Goal: Task Accomplishment & Management: Manage account settings

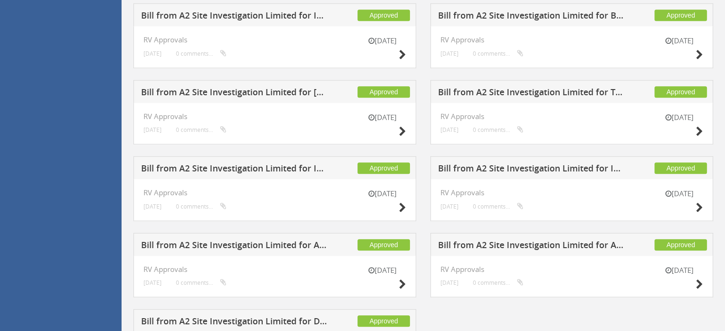
scroll to position [755, 0]
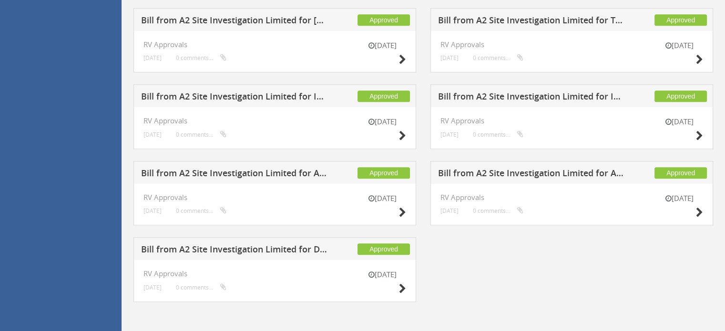
click at [282, 248] on h5 "Bill from A2 Site Investigation Limited for Drilling Supplies" at bounding box center [234, 251] width 187 height 12
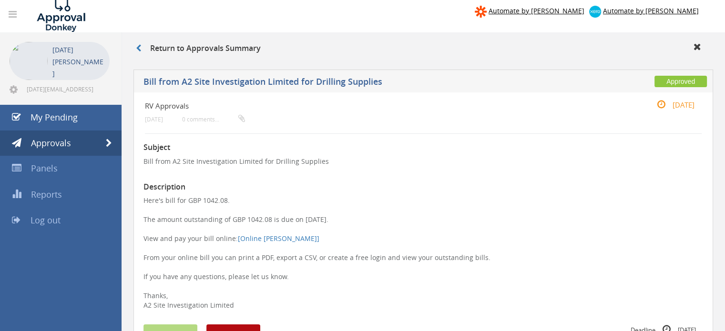
scroll to position [95, 0]
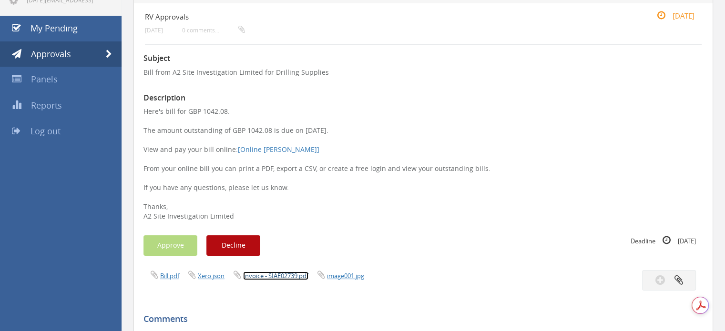
click at [300, 277] on link "Invoice - SIAE02739.pdf" at bounding box center [275, 276] width 65 height 9
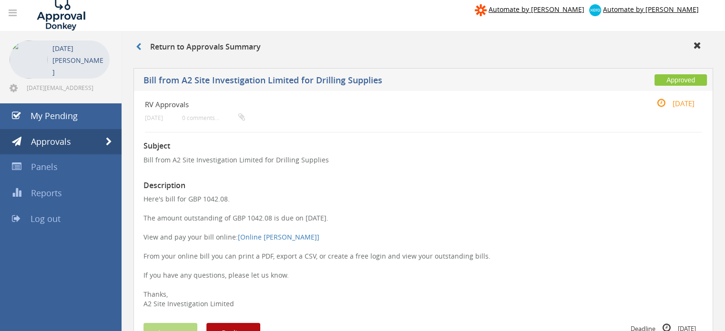
scroll to position [0, 0]
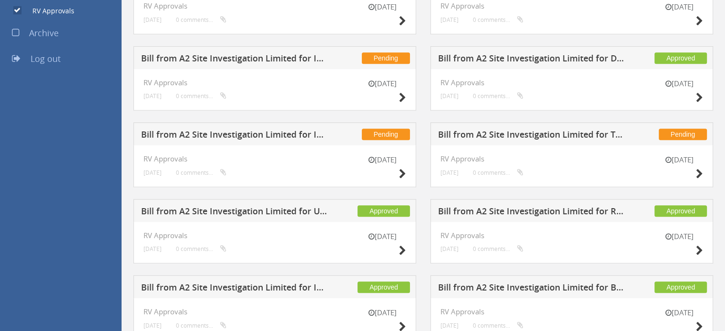
scroll to position [454, 0]
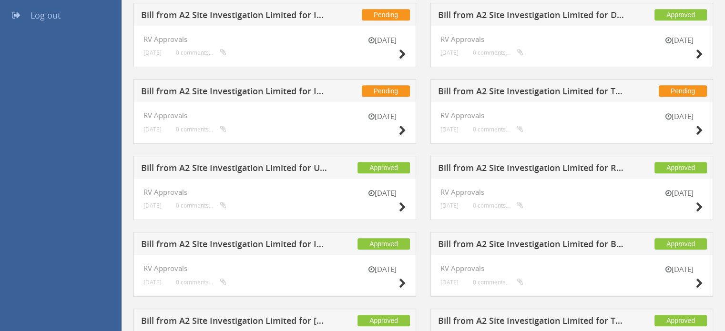
click at [545, 165] on h5 "Bill from A2 Site Investigation Limited for RMS UXO Ltd" at bounding box center [531, 169] width 187 height 12
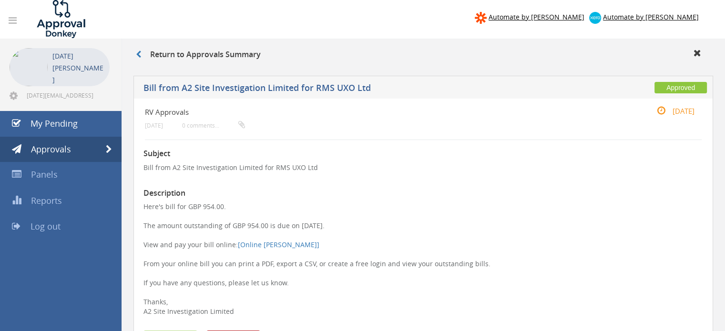
scroll to position [95, 0]
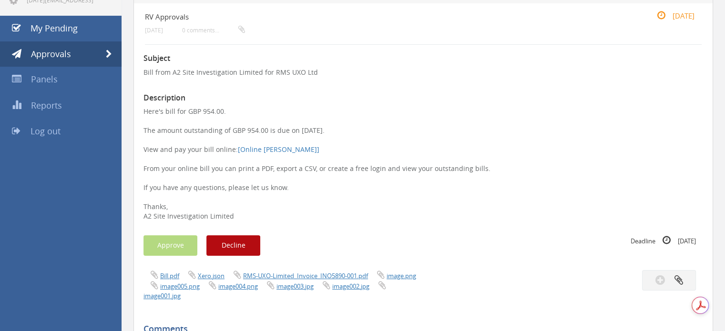
scroll to position [120, 0]
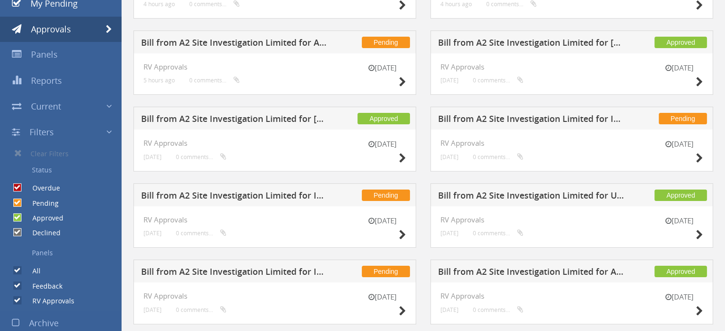
click at [46, 219] on label "Approved" at bounding box center [43, 219] width 41 height 10
click at [20, 219] on input "Approved" at bounding box center [16, 218] width 6 height 6
checkbox input "false"
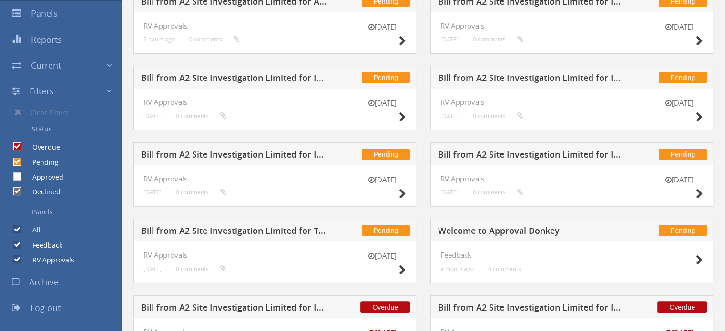
scroll to position [219, 0]
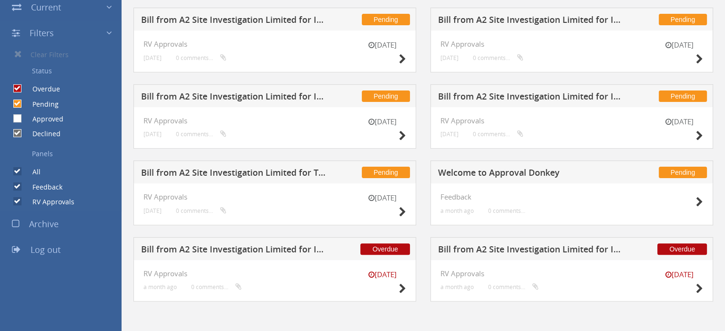
click at [202, 177] on h5 "Bill from A2 Site Investigation Limited for TS Site Investigation Ltd" at bounding box center [234, 174] width 187 height 12
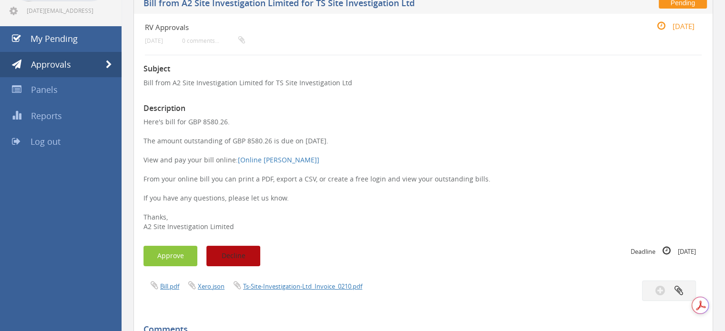
scroll to position [124, 0]
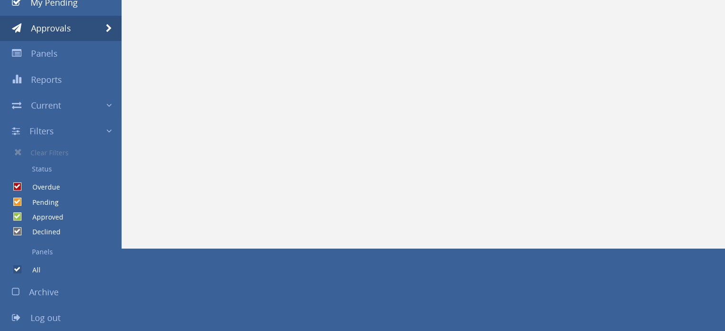
scroll to position [120, 0]
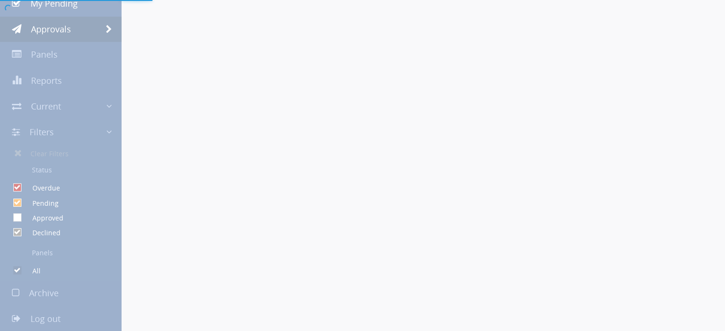
checkbox input "false"
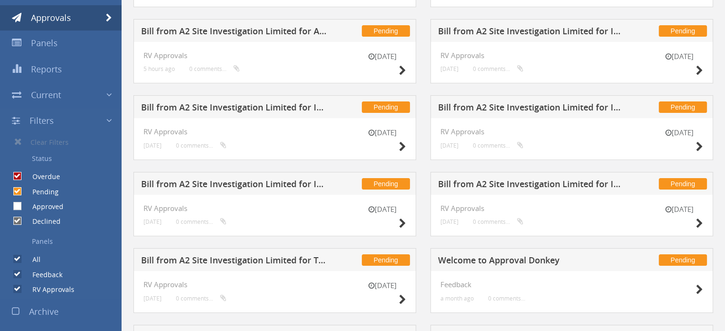
scroll to position [25, 0]
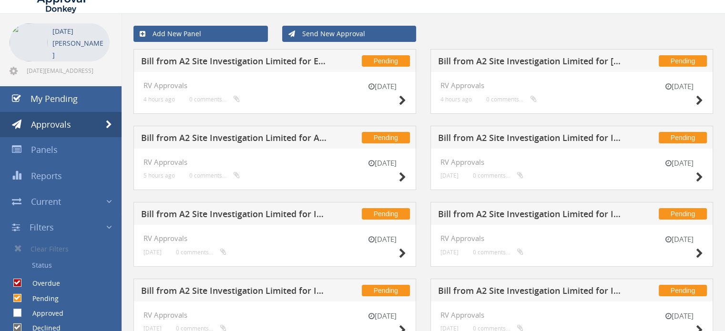
click at [254, 139] on h5 "Bill from A2 Site Investigation Limited for AMA Waste Management" at bounding box center [234, 139] width 187 height 12
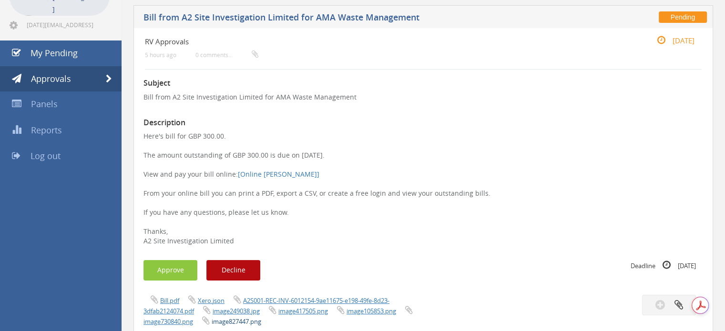
scroll to position [120, 0]
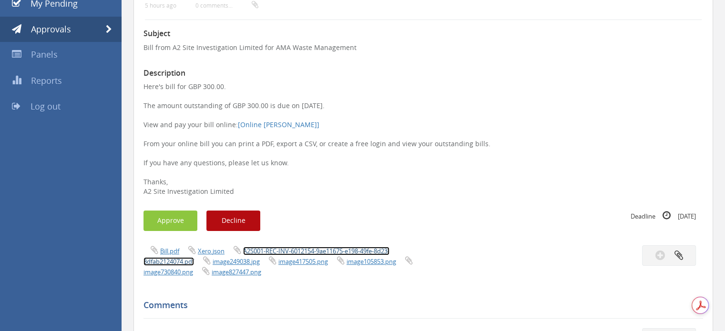
click at [276, 248] on link "A2S001-REC-INV-6012154-9ae11675-e198-49fe-8d23-3dfab2124074.pdf" at bounding box center [266, 256] width 246 height 19
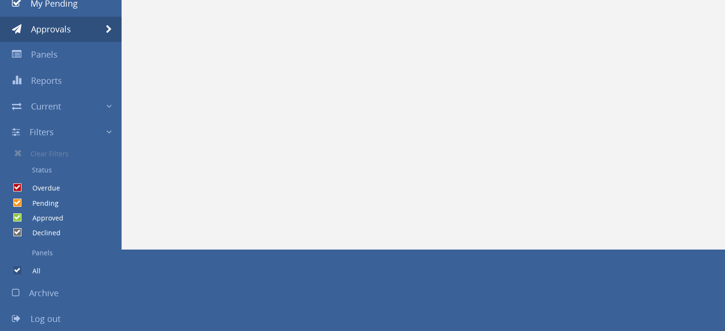
scroll to position [25, 0]
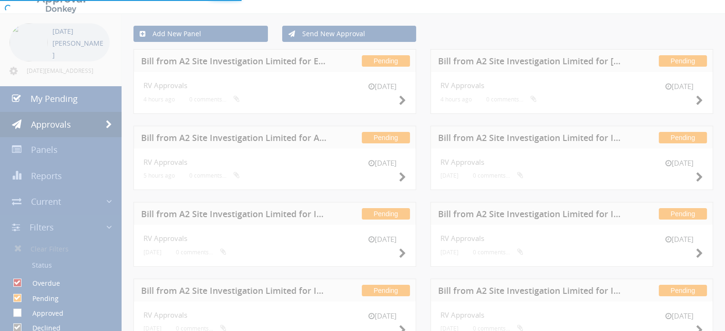
checkbox input "false"
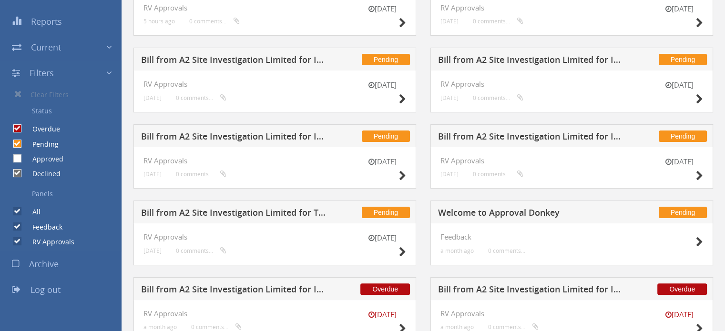
scroll to position [219, 0]
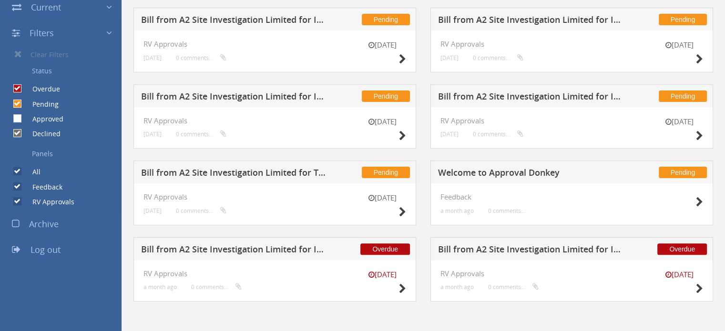
click at [50, 200] on label "RV Approvals" at bounding box center [48, 202] width 51 height 10
click at [20, 200] on input "RV Approvals" at bounding box center [16, 202] width 6 height 6
checkbox input "false"
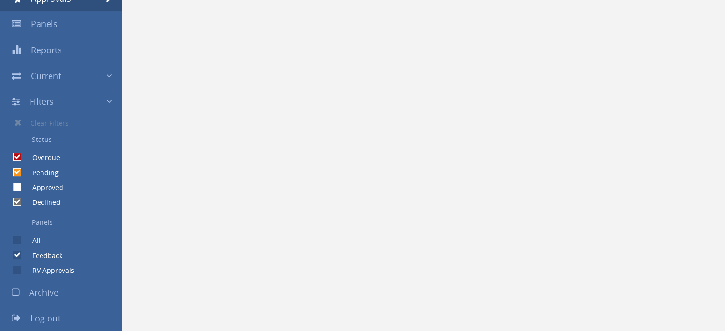
click at [23, 187] on label "Approved" at bounding box center [43, 188] width 41 height 10
click at [20, 187] on input "Approved" at bounding box center [16, 187] width 6 height 6
checkbox input "true"
click at [16, 169] on input "Pending" at bounding box center [16, 172] width 6 height 6
checkbox input "false"
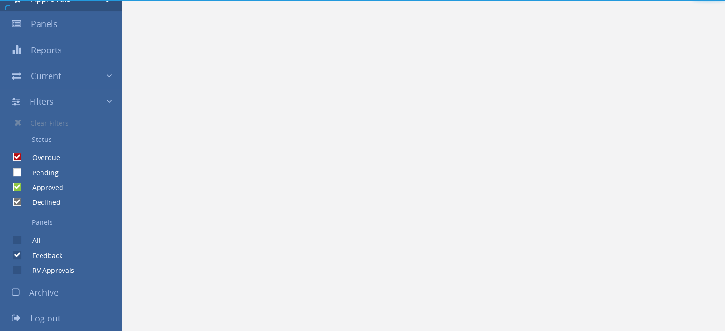
click at [17, 156] on input "Overdue" at bounding box center [16, 157] width 6 height 6
checkbox input "false"
click at [17, 203] on input "Declined" at bounding box center [16, 202] width 6 height 6
checkbox input "false"
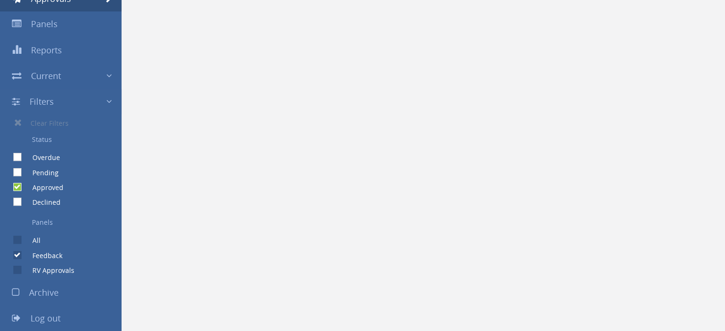
click at [56, 104] on link "Filters" at bounding box center [61, 102] width 122 height 26
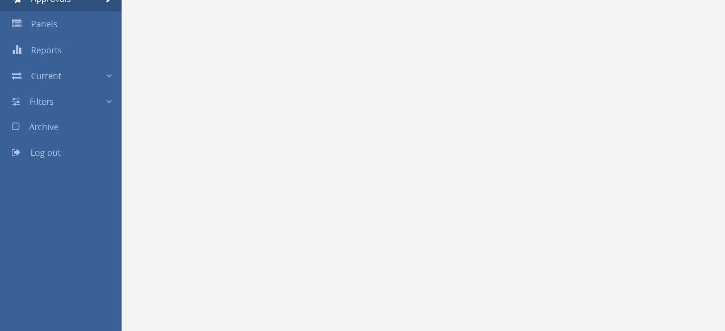
click at [102, 105] on link "Filters" at bounding box center [61, 102] width 122 height 26
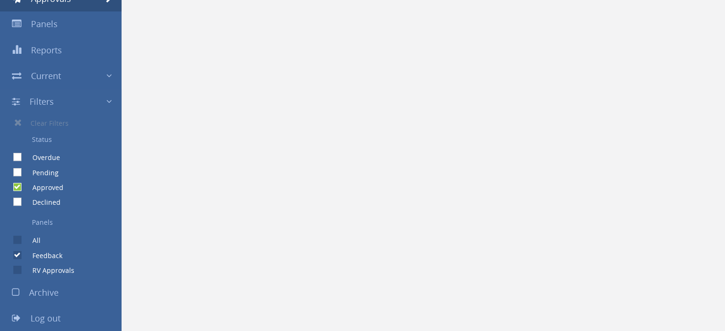
click at [13, 158] on div "Overdue" at bounding box center [30, 155] width 60 height 15
click at [17, 159] on input "Overdue" at bounding box center [16, 157] width 6 height 6
checkbox input "true"
click at [16, 173] on input "Pending" at bounding box center [16, 172] width 6 height 6
checkbox input "true"
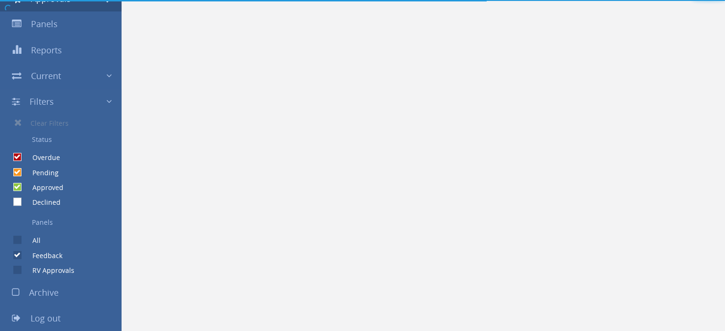
click at [18, 203] on input "Declined" at bounding box center [16, 202] width 6 height 6
checkbox input "true"
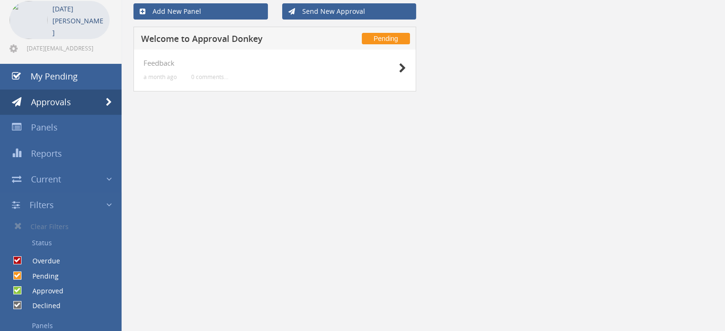
scroll to position [95, 0]
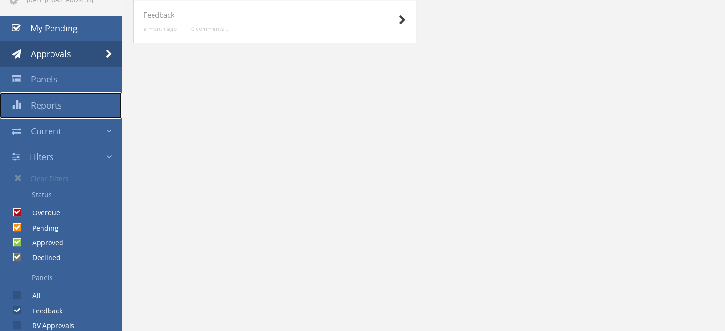
click at [68, 108] on link "Reports" at bounding box center [61, 105] width 122 height 26
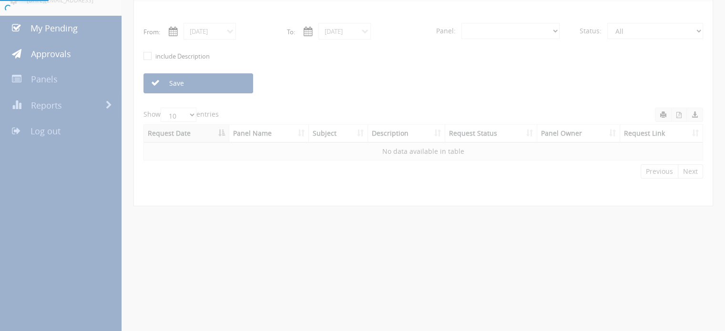
select select "number:0"
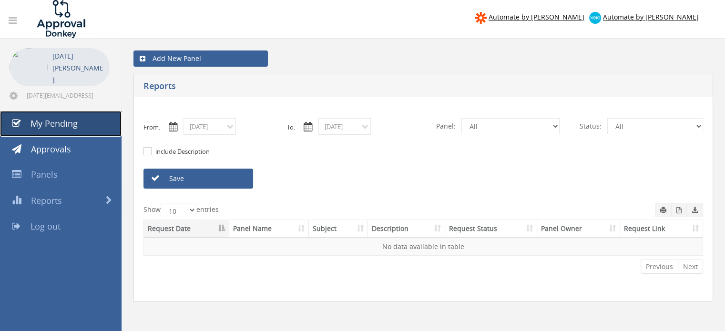
click at [51, 131] on link "My Pending" at bounding box center [61, 124] width 122 height 26
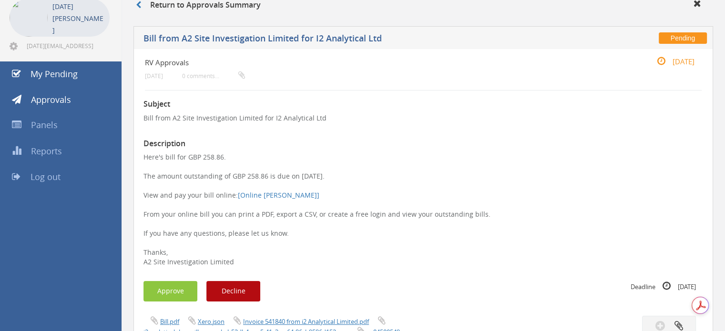
scroll to position [48, 0]
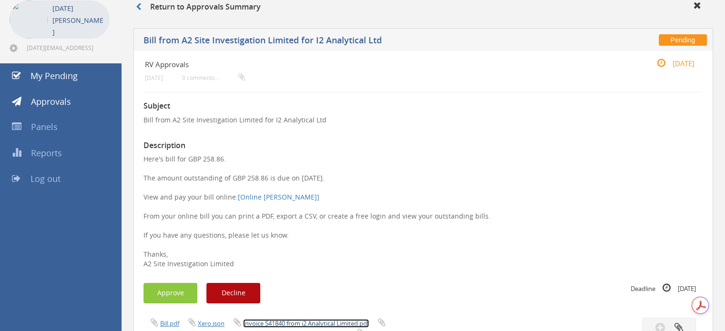
click at [291, 322] on link "Invoice 541840 from i2 Analytical Limited.pdf" at bounding box center [306, 323] width 126 height 9
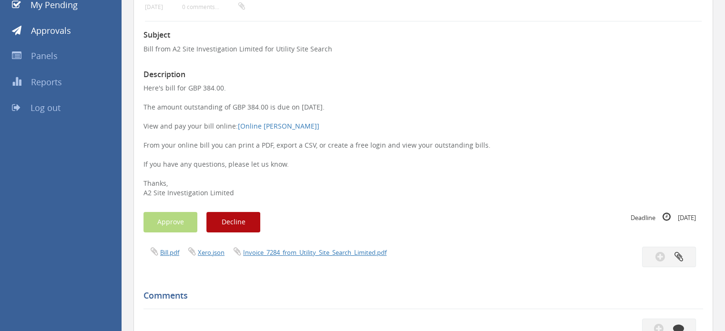
scroll to position [143, 0]
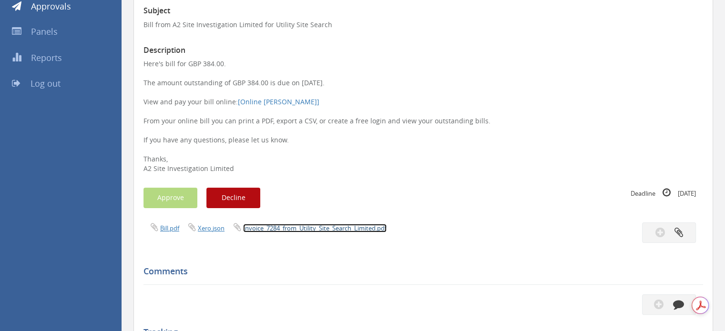
click at [263, 232] on link "Invoice_7284_from_Utility_Site_Search_Limited.pdf" at bounding box center [314, 228] width 143 height 9
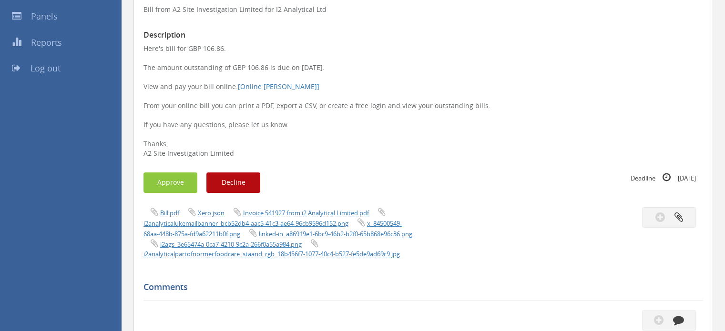
scroll to position [238, 0]
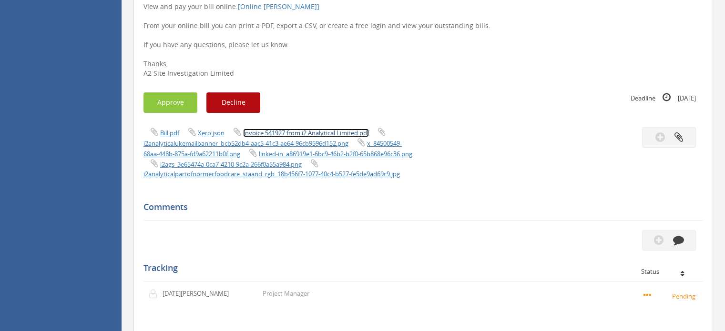
click at [296, 131] on link "Invoice 541927 from i2 Analytical Limited.pdf" at bounding box center [306, 133] width 126 height 9
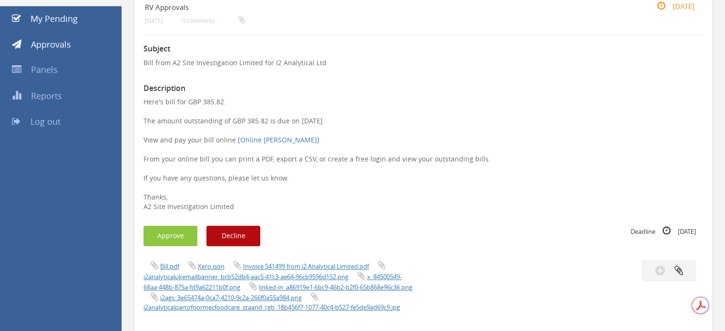
scroll to position [191, 0]
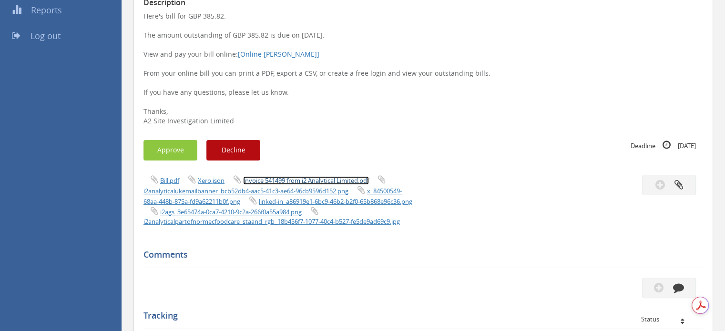
click at [266, 181] on link "Invoice 541499 from i2 Analytical Limited.pdf" at bounding box center [306, 180] width 126 height 9
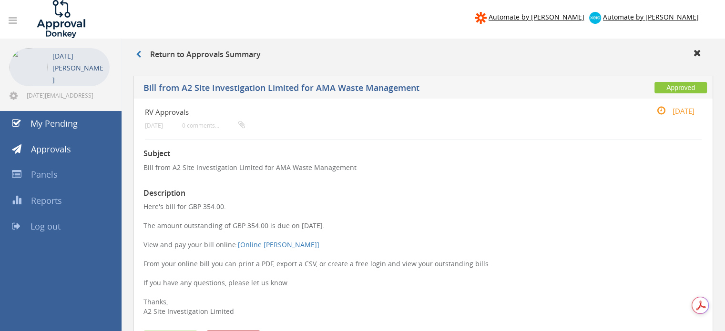
scroll to position [143, 0]
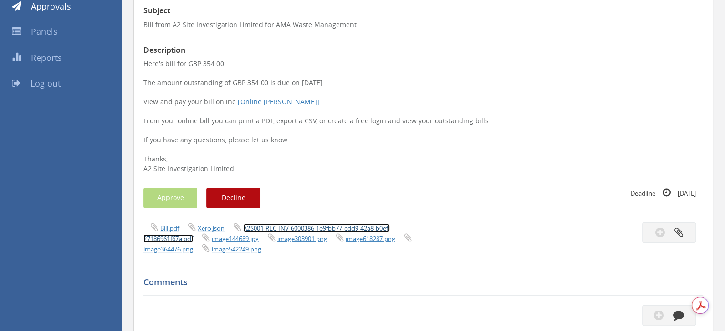
click at [265, 227] on link "A2S001-REC-INV-6000386-1e9fbb77-edd9-42a8-b0ef-27186961f67a.pdf" at bounding box center [266, 233] width 246 height 19
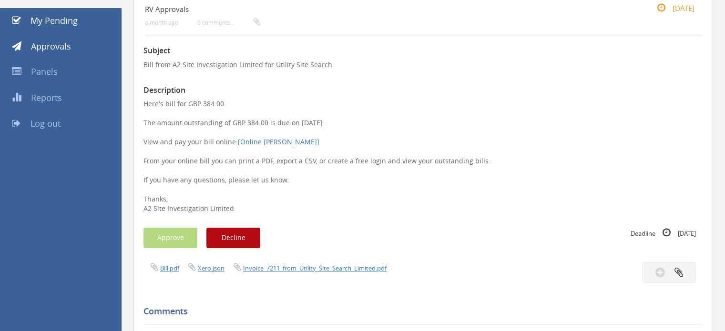
scroll to position [143, 0]
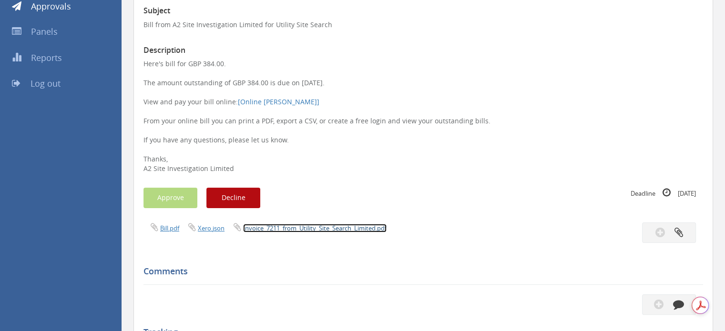
click at [273, 228] on link "Invoice_7211_from_Utility_Site_Search_Limited.pdf" at bounding box center [314, 228] width 143 height 9
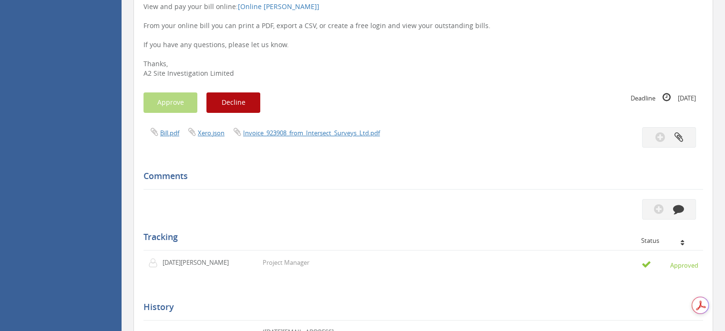
scroll to position [191, 0]
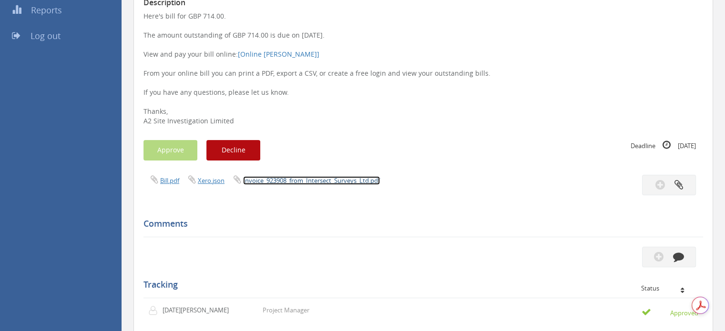
click at [303, 177] on link "Invoice_923908_from_Intersect_Surveys_Ltd.pdf" at bounding box center [311, 180] width 137 height 9
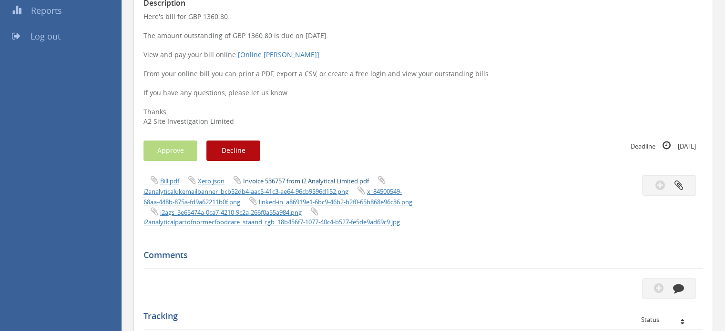
scroll to position [191, 0]
click at [261, 179] on link "Invoice 536757 from i2 Analytical Limited.pdf" at bounding box center [306, 180] width 126 height 9
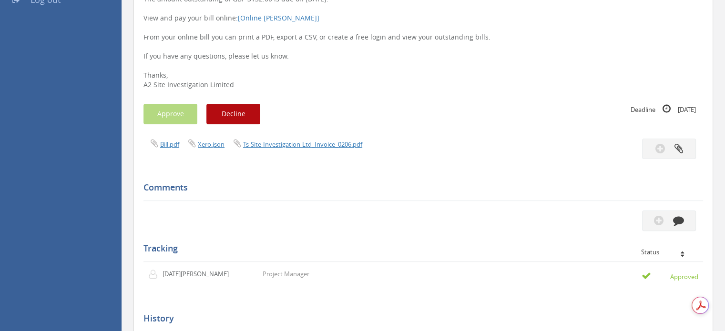
scroll to position [238, 0]
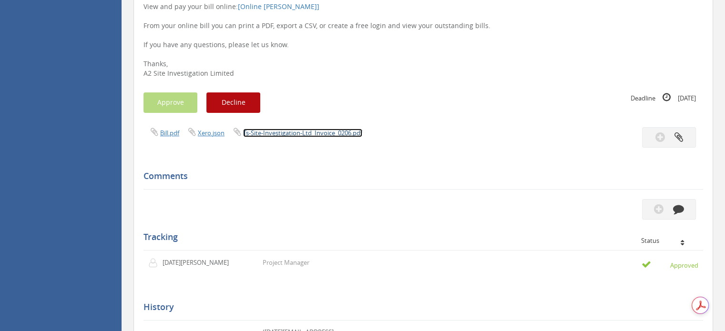
drag, startPoint x: 284, startPoint y: 135, endPoint x: 405, endPoint y: 235, distance: 157.1
click at [284, 135] on link "Ts-Site-Investigation-Ltd_Invoice_0206.pdf" at bounding box center [302, 133] width 119 height 9
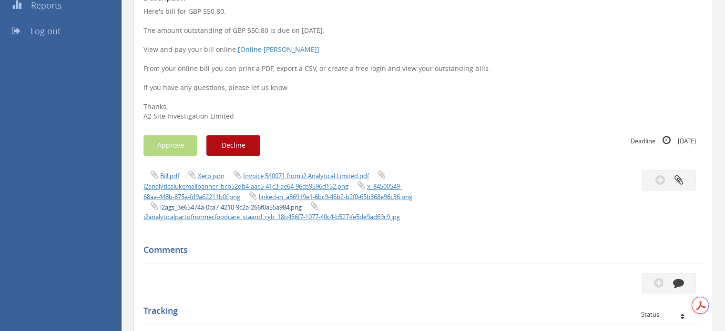
scroll to position [238, 0]
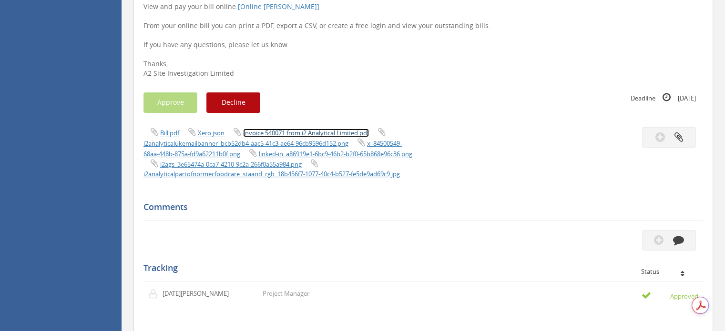
click at [269, 129] on link "Invoice 540071 from i2 Analytical Limited.pdf" at bounding box center [306, 133] width 126 height 9
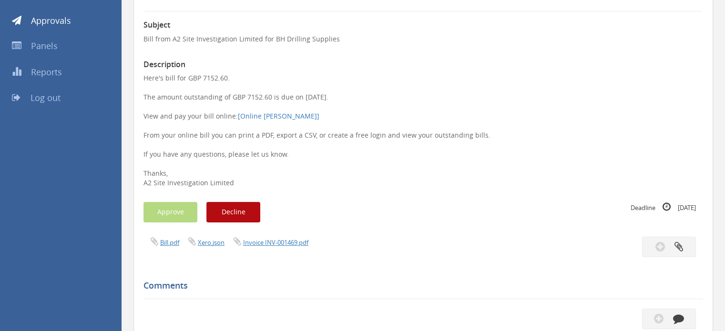
scroll to position [143, 0]
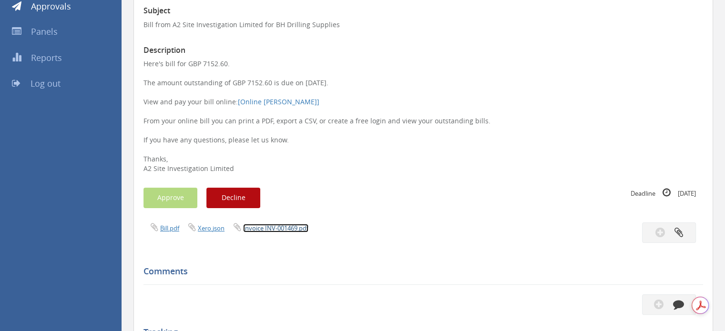
click at [284, 229] on link "Invoice INV-001469.pdf" at bounding box center [275, 228] width 65 height 9
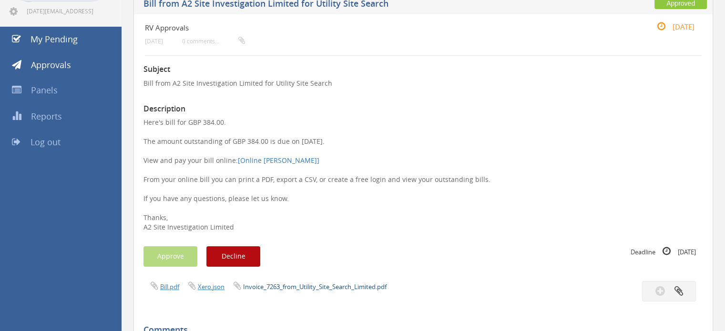
scroll to position [238, 0]
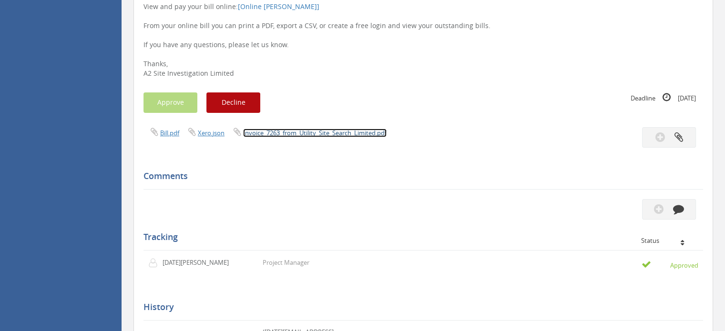
click at [283, 132] on link "Invoice_7263_from_Utility_Site_Search_Limited.pdf" at bounding box center [314, 133] width 143 height 9
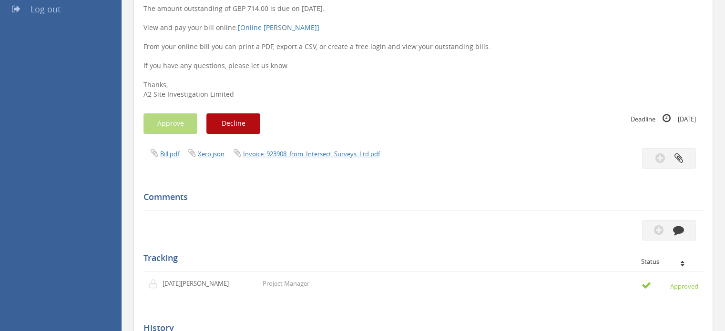
scroll to position [238, 0]
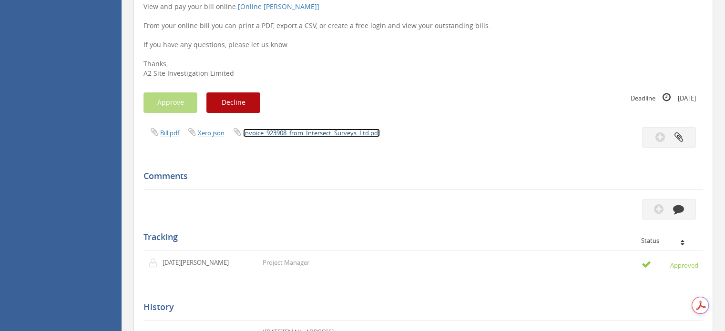
click at [286, 131] on link "Invoice_923908_from_Intersect_Surveys_Ltd.pdf" at bounding box center [311, 133] width 137 height 9
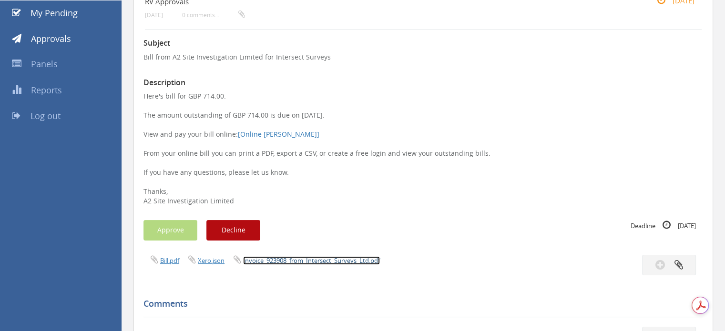
scroll to position [0, 0]
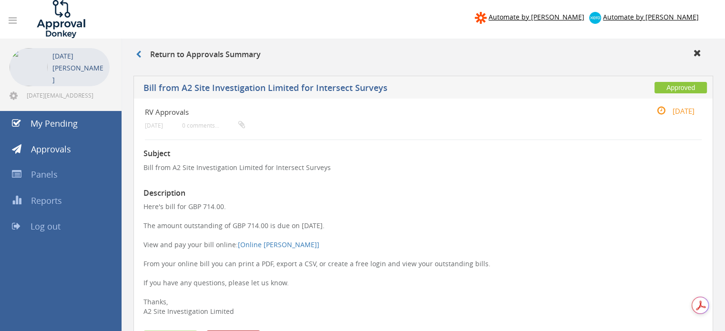
click at [352, 196] on h3 "Description" at bounding box center [423, 193] width 560 height 9
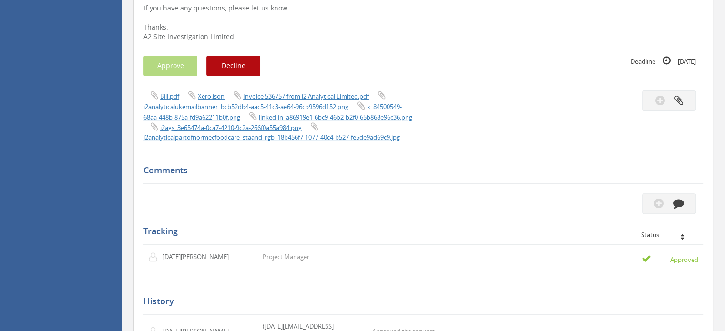
scroll to position [334, 0]
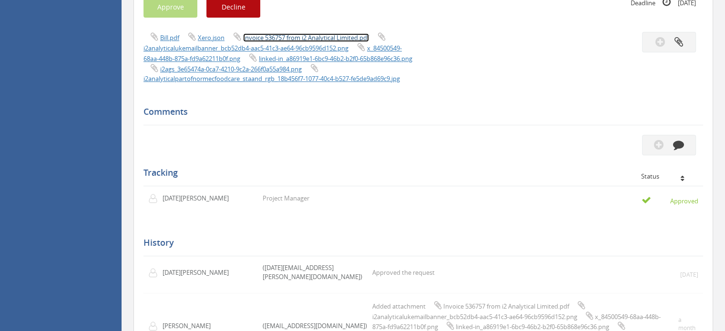
click at [317, 37] on link "Invoice 536757 from i2 Analytical Limited.pdf" at bounding box center [306, 37] width 126 height 9
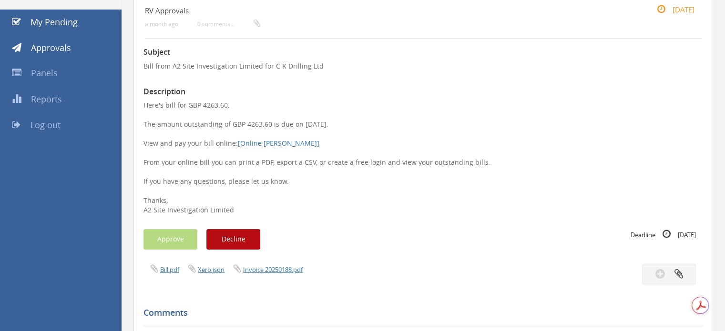
scroll to position [120, 0]
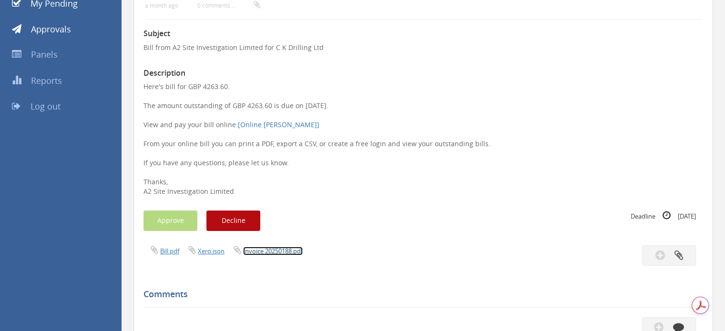
click at [281, 250] on link "Invoice 20250188.pdf" at bounding box center [273, 251] width 60 height 9
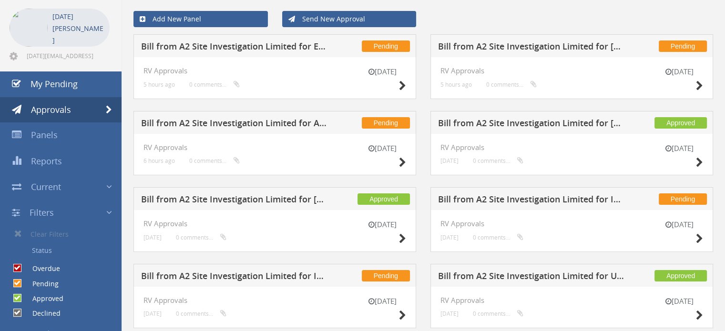
scroll to position [95, 0]
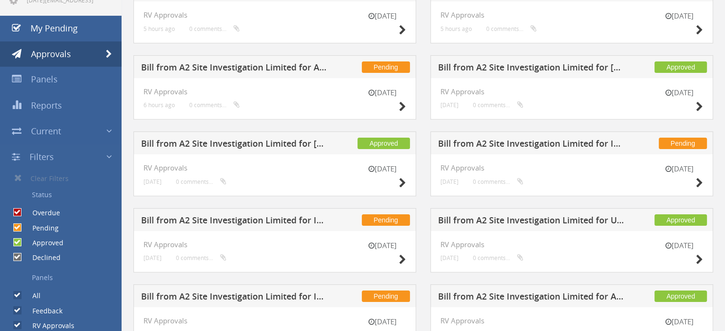
click at [601, 218] on h5 "Bill from A2 Site Investigation Limited for Utility Site Search" at bounding box center [531, 222] width 187 height 12
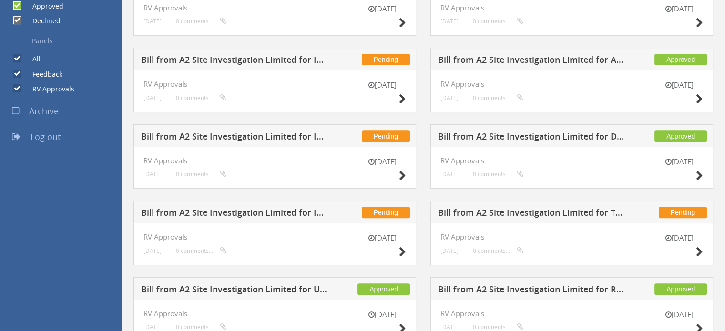
scroll to position [334, 0]
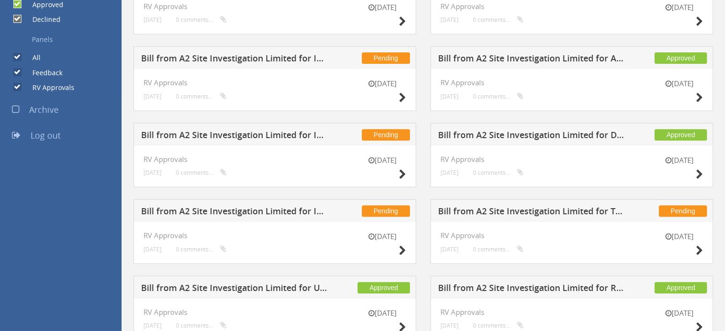
click at [601, 58] on h5 "Bill from A2 Site Investigation Limited for AMA Waste Management" at bounding box center [531, 60] width 187 height 12
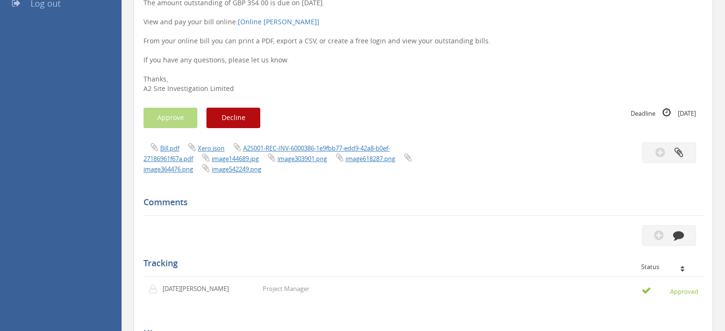
scroll to position [95, 0]
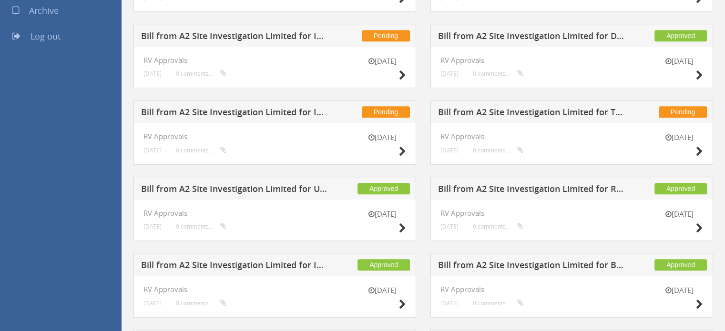
scroll to position [454, 0]
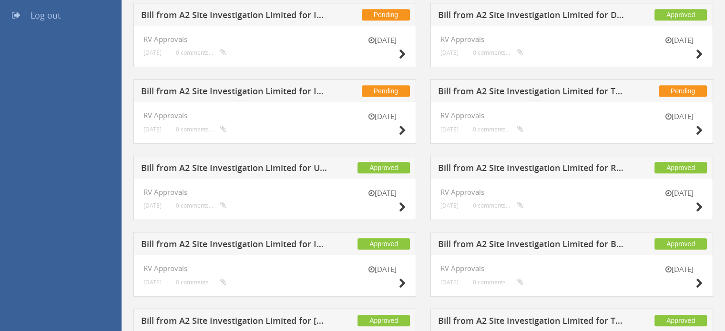
click at [607, 168] on h5 "Bill from A2 Site Investigation Limited for RMS UXO Ltd" at bounding box center [531, 169] width 187 height 12
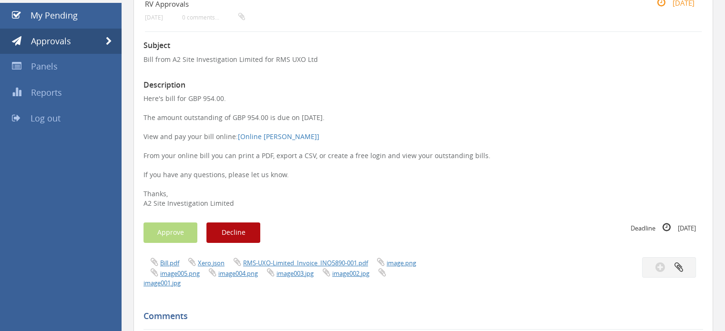
scroll to position [4, 0]
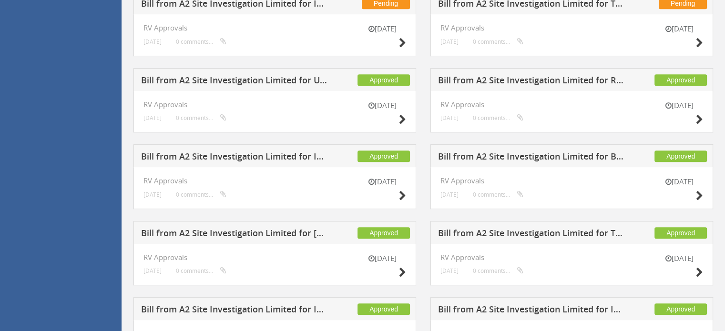
scroll to position [597, 0]
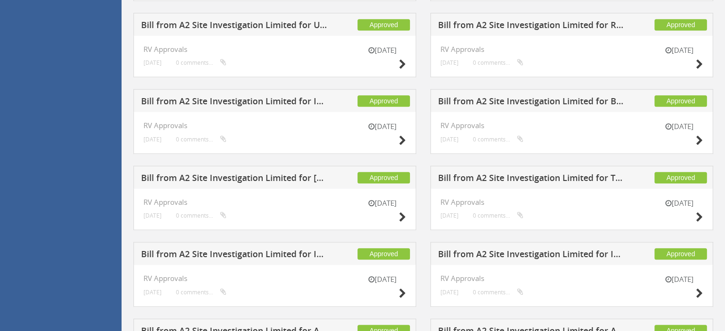
click at [303, 254] on h5 "Bill from A2 Site Investigation Limited for Intersect Surveys" at bounding box center [234, 256] width 187 height 12
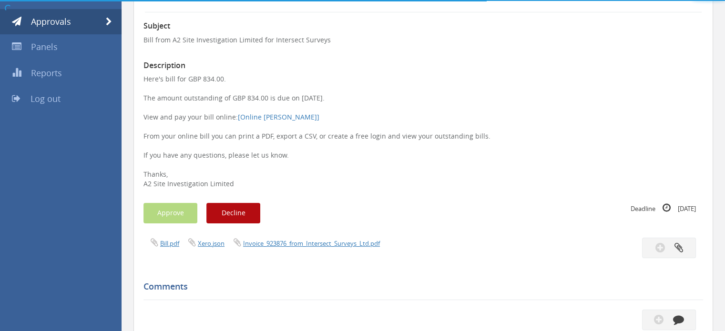
scroll to position [406, 0]
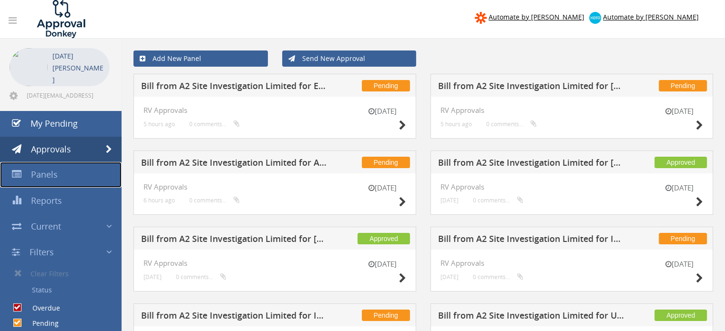
click at [64, 177] on link "Panels" at bounding box center [61, 175] width 122 height 26
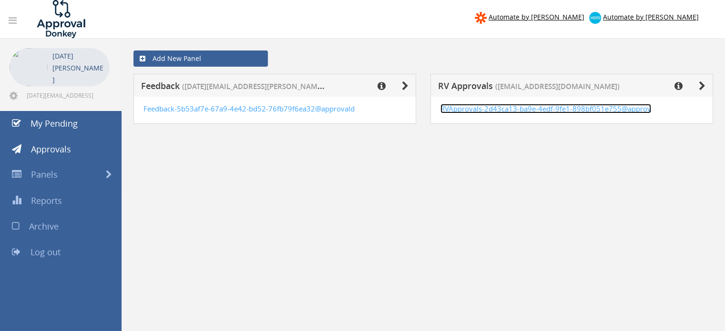
click at [463, 109] on link "RVApprovals-2d43ca13-ba9e-4edf-9fe1-898bf051e755@approv" at bounding box center [545, 109] width 211 height 10
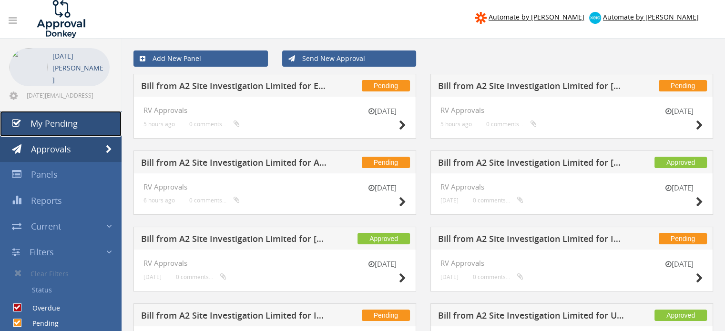
click at [60, 126] on span "My Pending" at bounding box center [54, 123] width 47 height 11
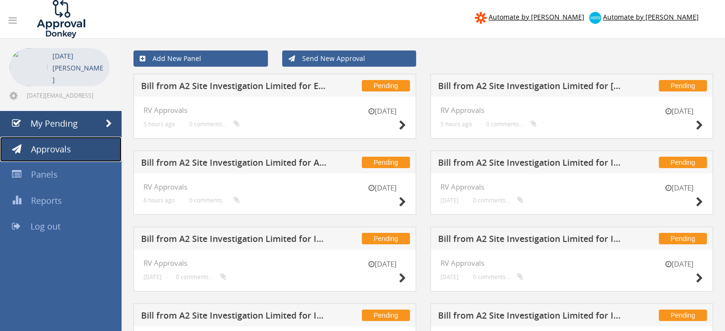
drag, startPoint x: 69, startPoint y: 154, endPoint x: 65, endPoint y: 167, distance: 13.8
click at [69, 154] on span "Approvals" at bounding box center [51, 148] width 40 height 11
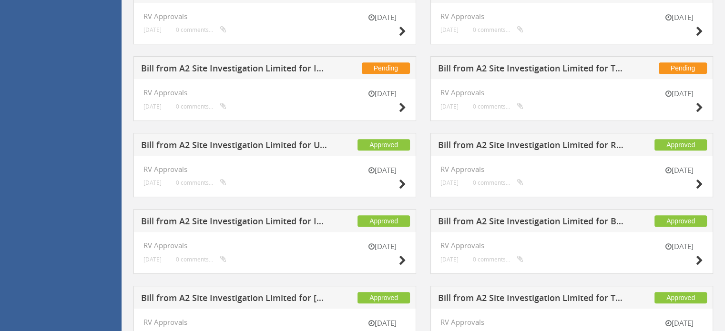
scroll to position [755, 0]
